Goal: Obtain resource: Obtain resource

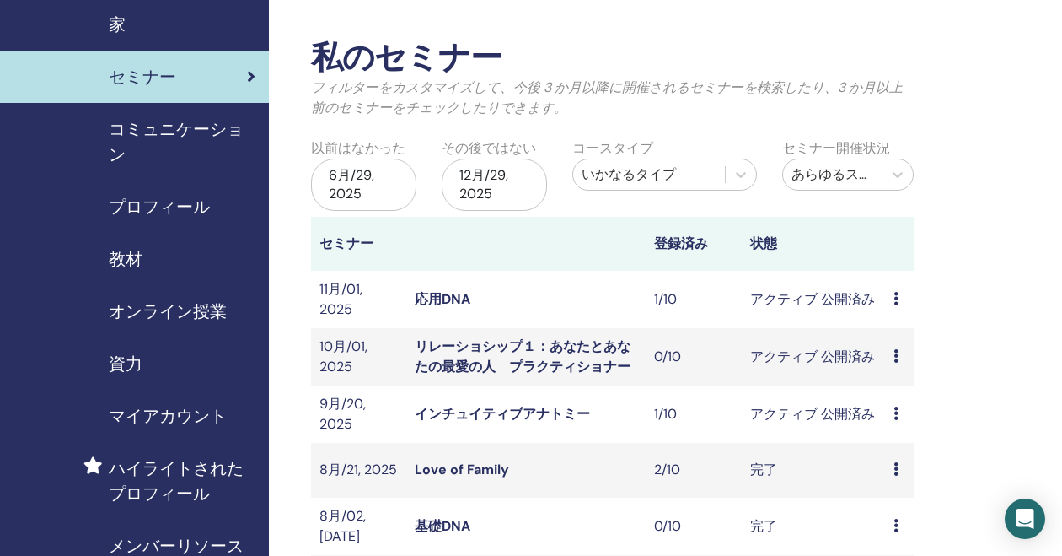
scroll to position [56, 2]
click at [135, 371] on span "資力" at bounding box center [125, 363] width 34 height 25
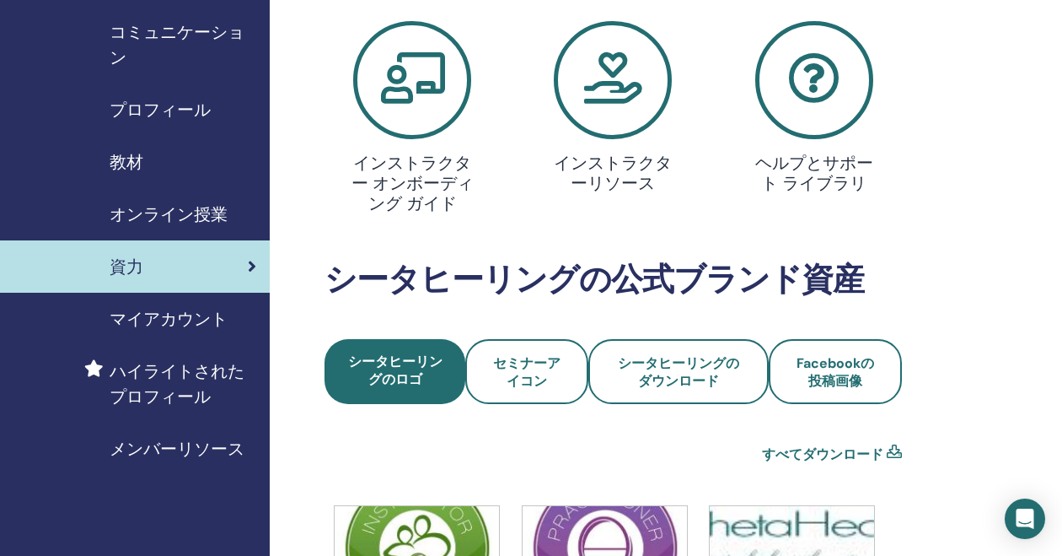
scroll to position [162, 0]
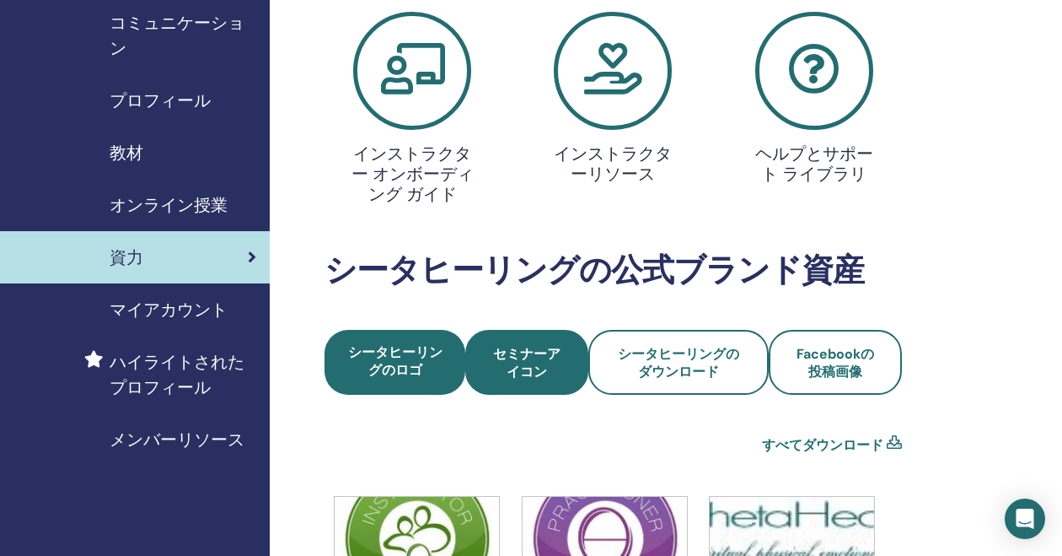
click at [524, 367] on span "セミナーアイコン" at bounding box center [527, 362] width 78 height 35
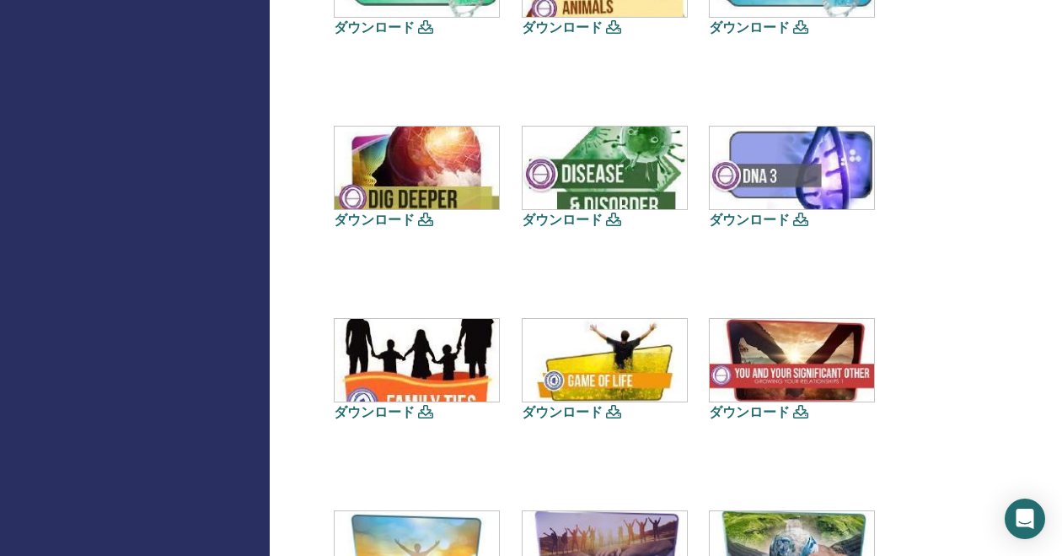
scroll to position [809, 0]
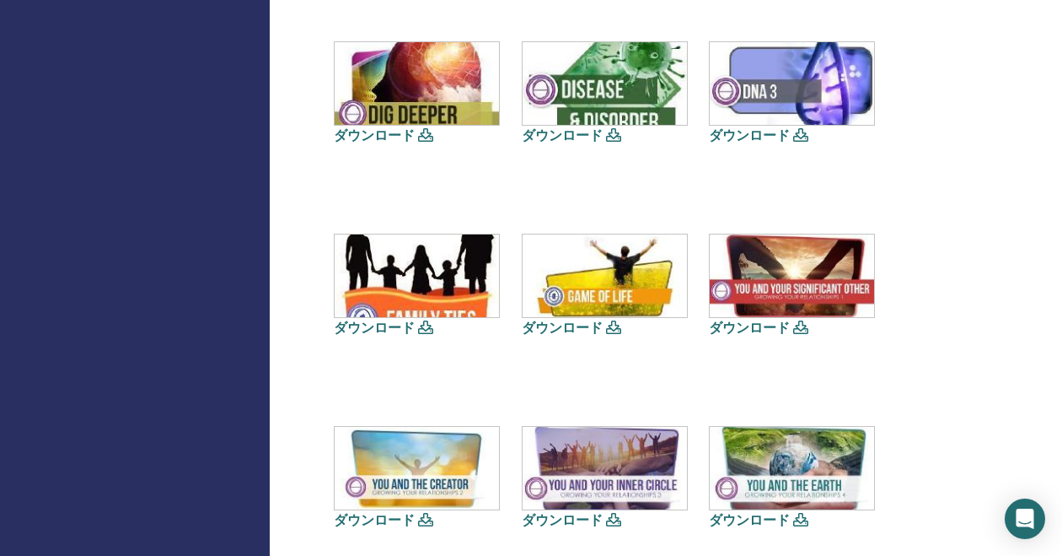
click at [802, 324] on icon at bounding box center [800, 326] width 15 height 13
click at [800, 328] on icon at bounding box center [800, 326] width 15 height 13
click at [764, 330] on link "ダウンロード" at bounding box center [749, 328] width 81 height 18
click at [749, 328] on link "ダウンロード" at bounding box center [749, 328] width 81 height 18
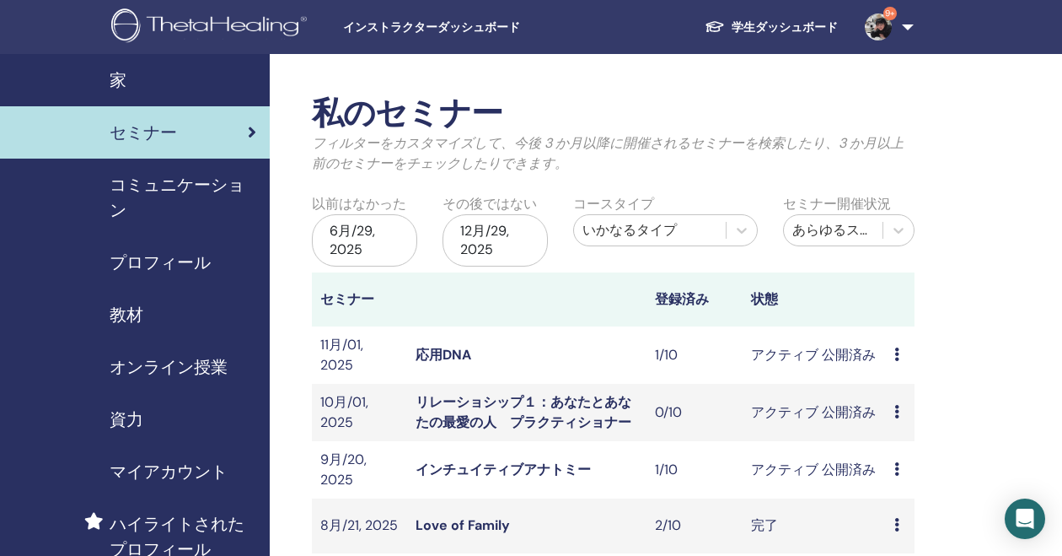
click at [127, 309] on span "教材" at bounding box center [127, 314] width 34 height 25
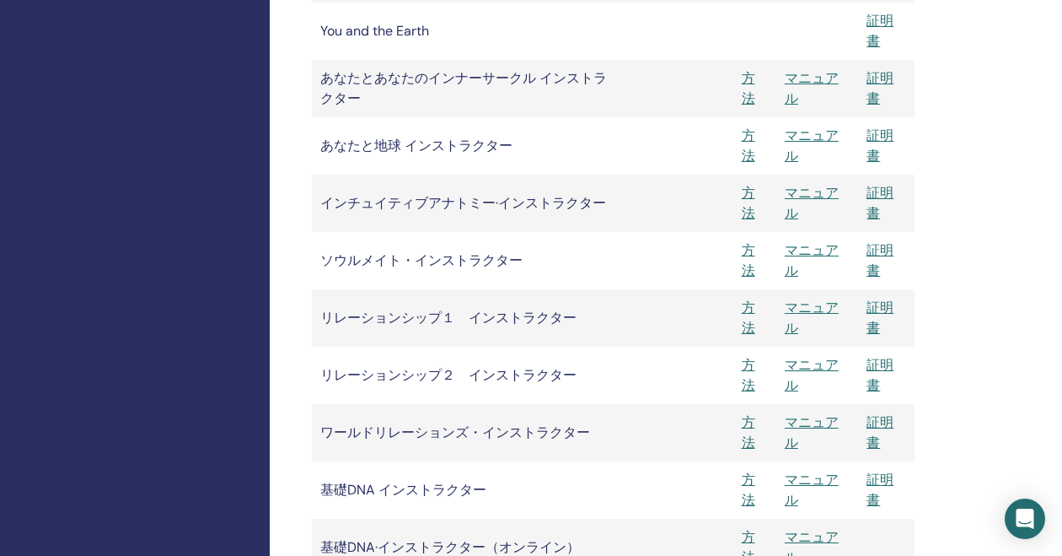
scroll to position [1796, 0]
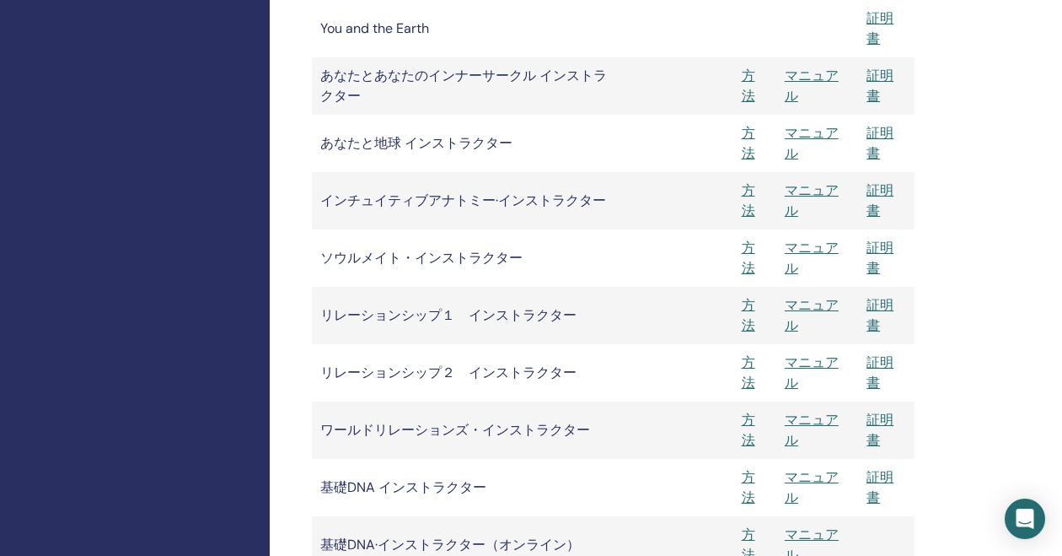
click at [824, 306] on link "マニュアル" at bounding box center [812, 315] width 54 height 38
